Goal: Check status

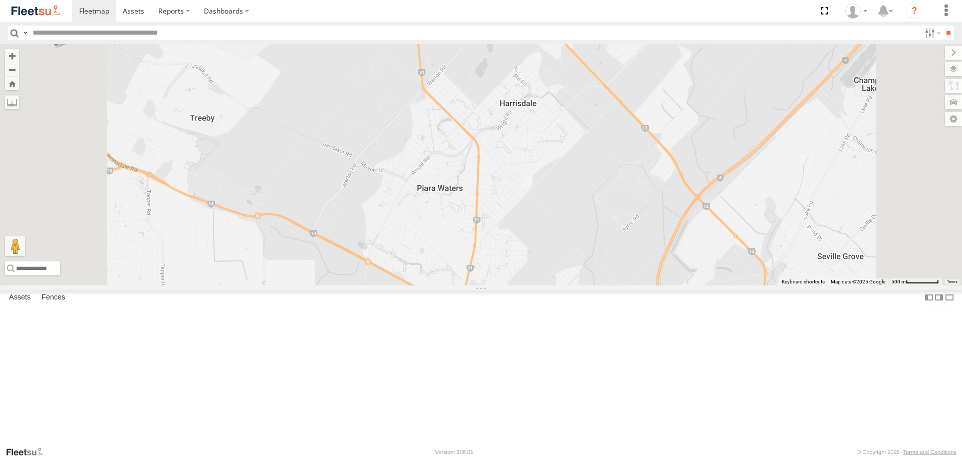
click at [0, 0] on span at bounding box center [0, 0] width 0 height 0
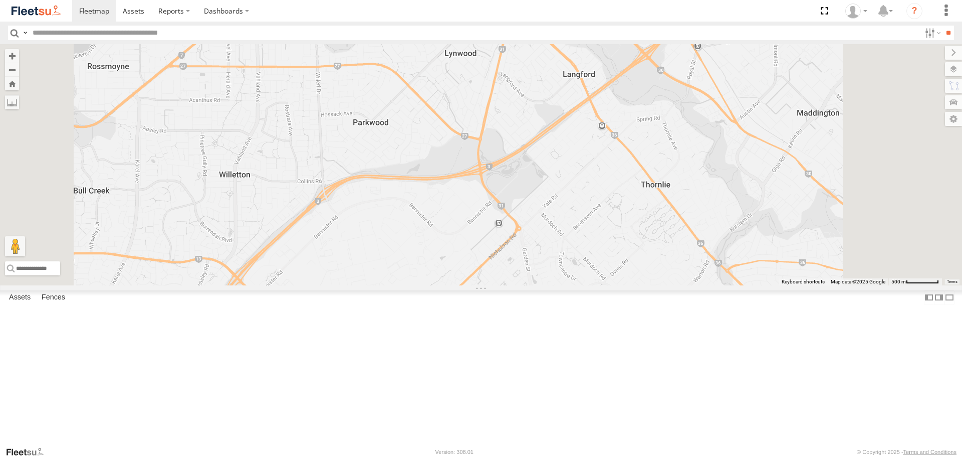
click at [0, 0] on span at bounding box center [0, 0] width 0 height 0
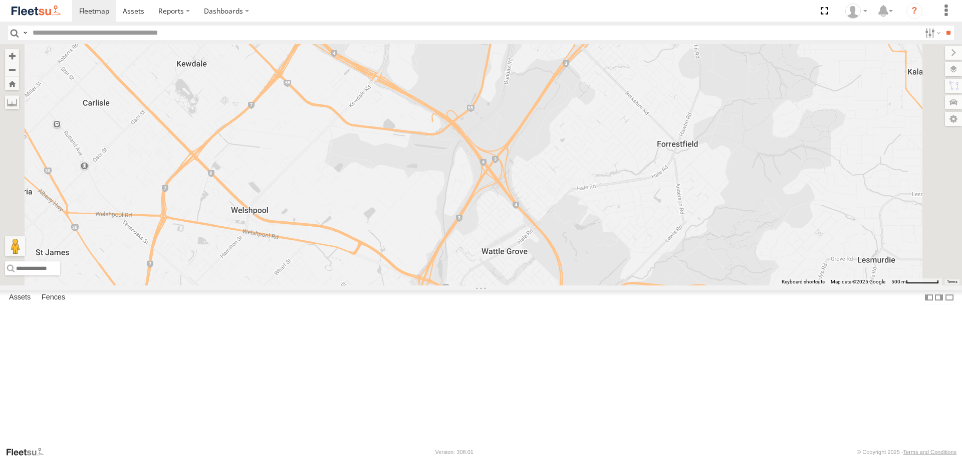
click at [0, 0] on span at bounding box center [0, 0] width 0 height 0
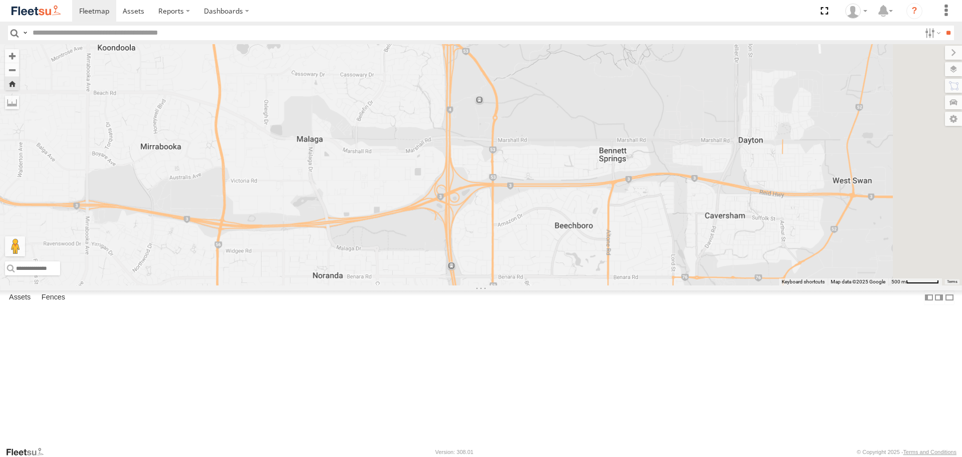
drag, startPoint x: 626, startPoint y: 270, endPoint x: 621, endPoint y: 250, distance: 21.3
click at [621, 250] on div "ELECTRC18 - Gav" at bounding box center [481, 164] width 962 height 241
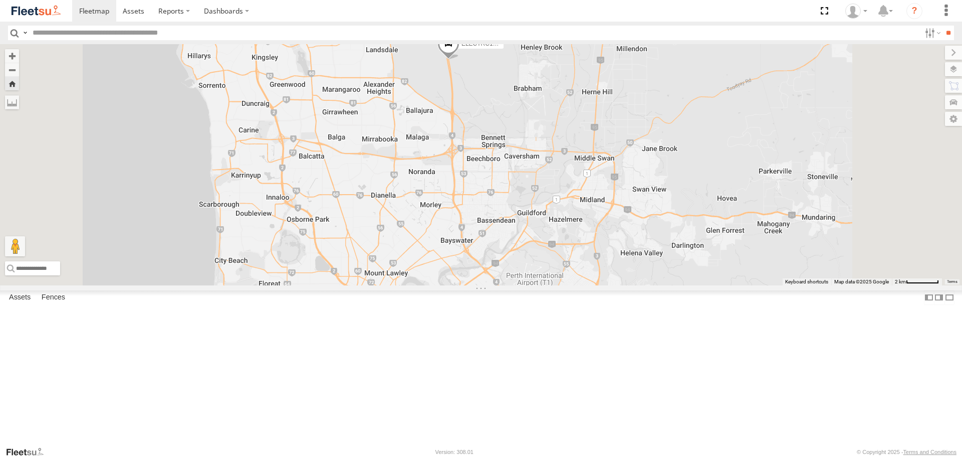
drag, startPoint x: 609, startPoint y: 274, endPoint x: 593, endPoint y: 242, distance: 35.6
click at [593, 242] on div "ELECTRC18 - Gav" at bounding box center [481, 164] width 962 height 241
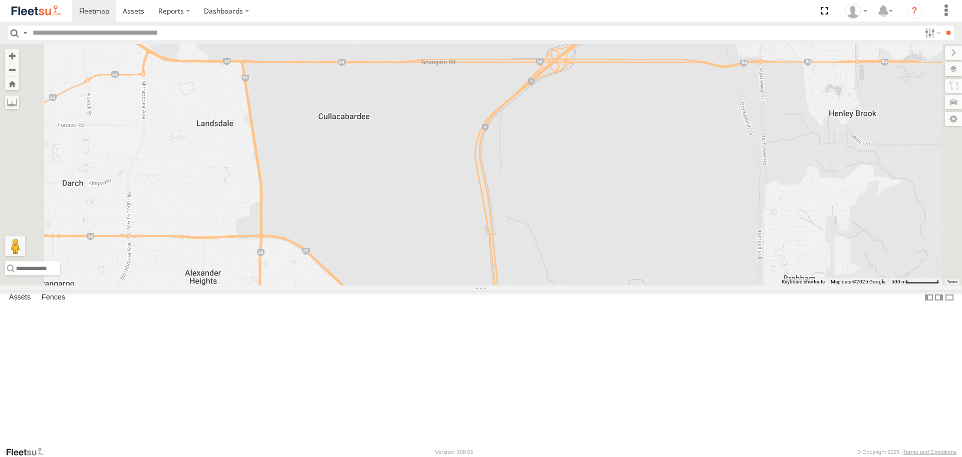
click at [0, 0] on span at bounding box center [0, 0] width 0 height 0
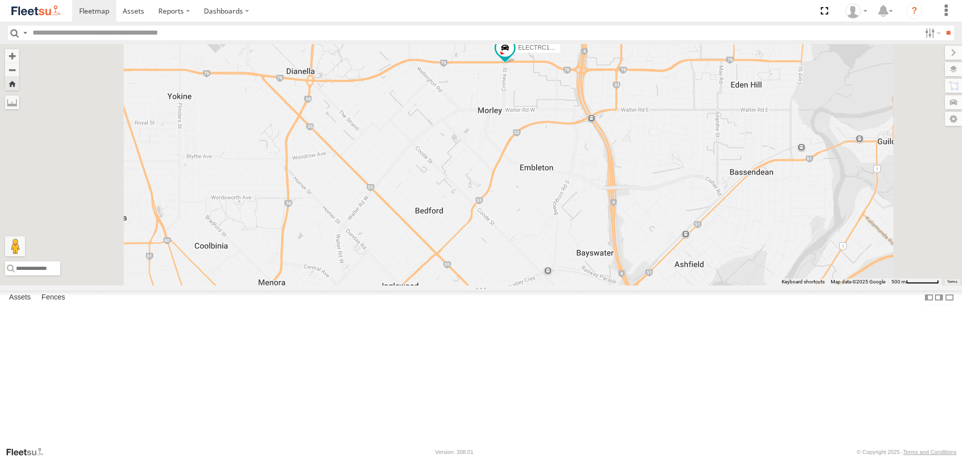
drag, startPoint x: 627, startPoint y: 318, endPoint x: 644, endPoint y: 271, distance: 49.6
click at [644, 271] on div "ELECTRC18 - Gav" at bounding box center [481, 164] width 962 height 241
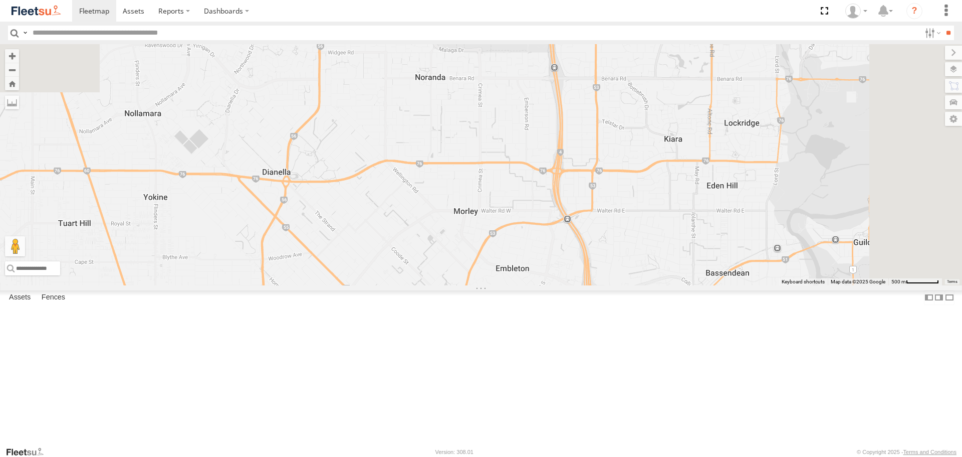
click at [0, 0] on span at bounding box center [0, 0] width 0 height 0
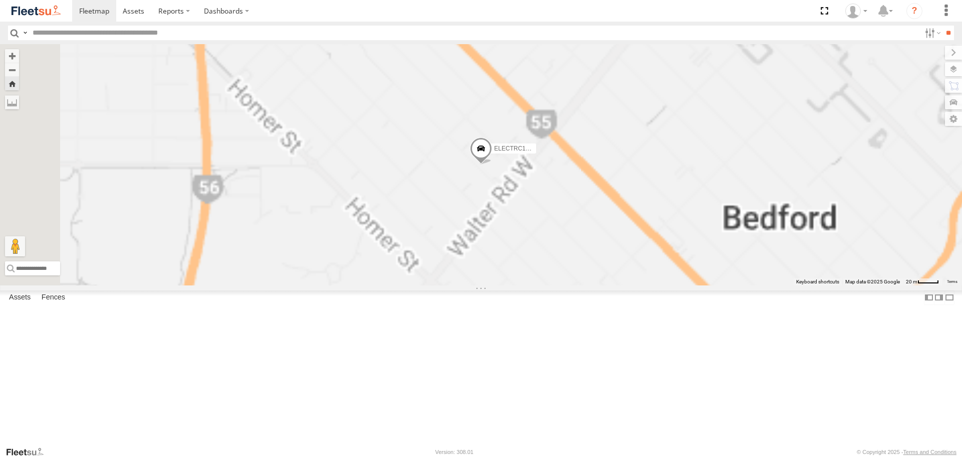
click at [492, 164] on span at bounding box center [481, 150] width 22 height 27
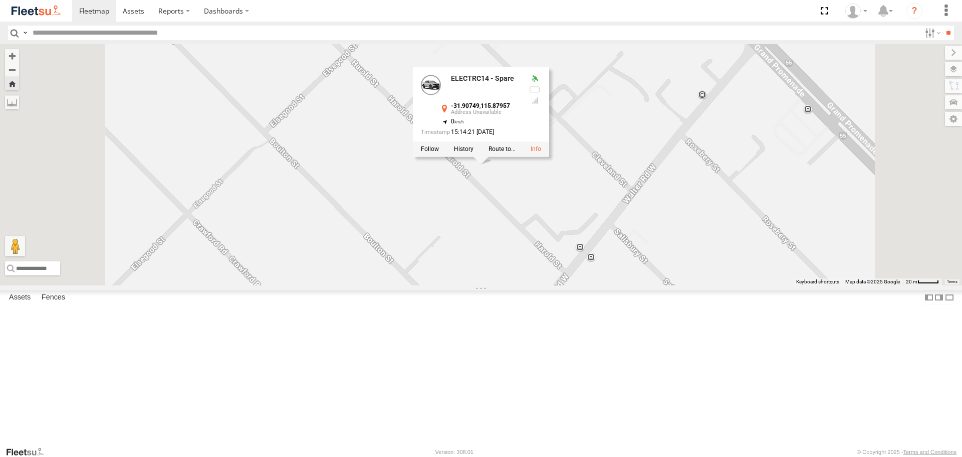
click at [609, 285] on div "ELECTRC14 - Spare ELECTRC14 - Spare -31.90749 , 115.87957 0 15:14:21 17/09/2025" at bounding box center [481, 164] width 962 height 241
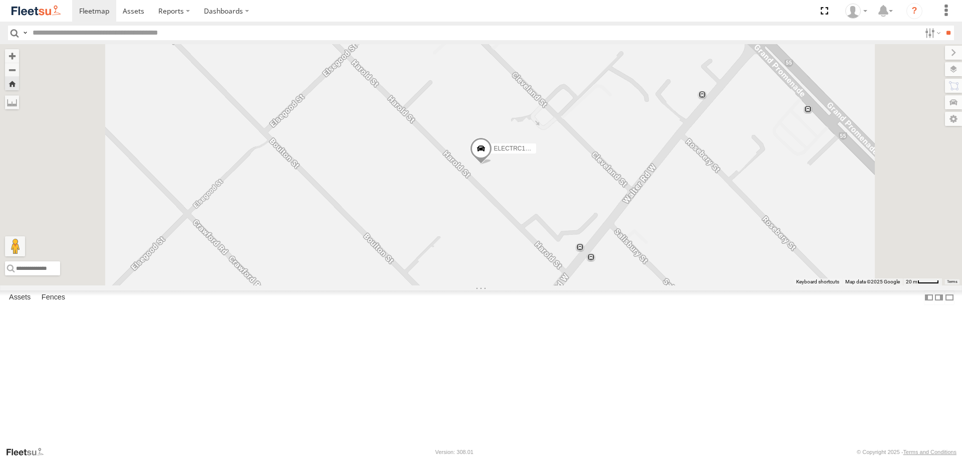
click at [647, 255] on div "ELECTRC14 - Spare" at bounding box center [481, 164] width 962 height 241
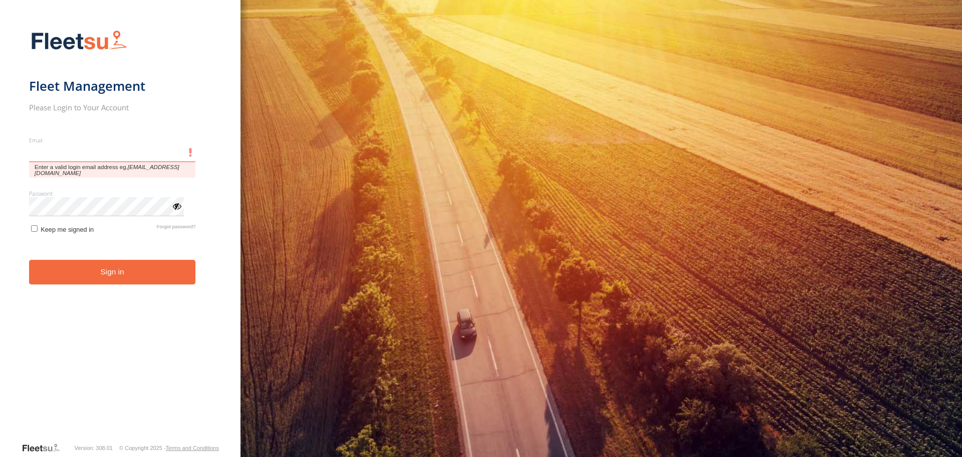
type input "**********"
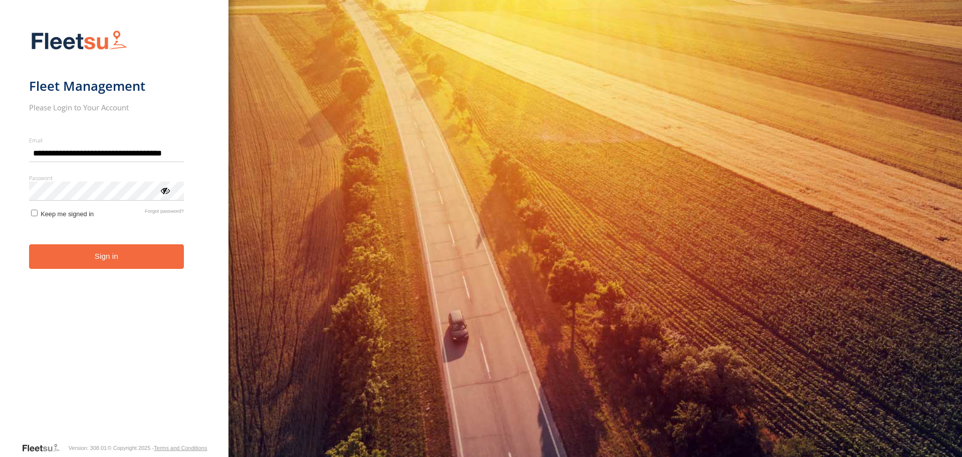
click at [68, 265] on button "Sign in" at bounding box center [106, 256] width 155 height 25
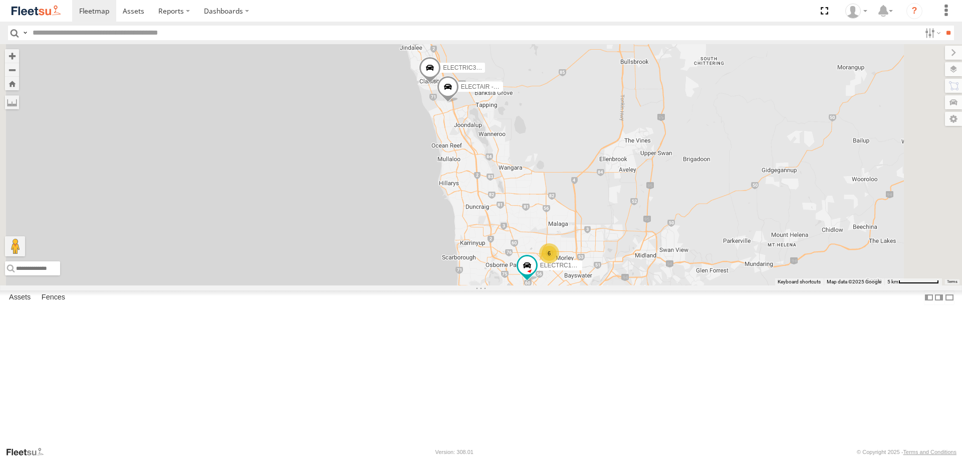
click at [48, 4] on img at bounding box center [36, 11] width 52 height 14
